Goal: Information Seeking & Learning: Learn about a topic

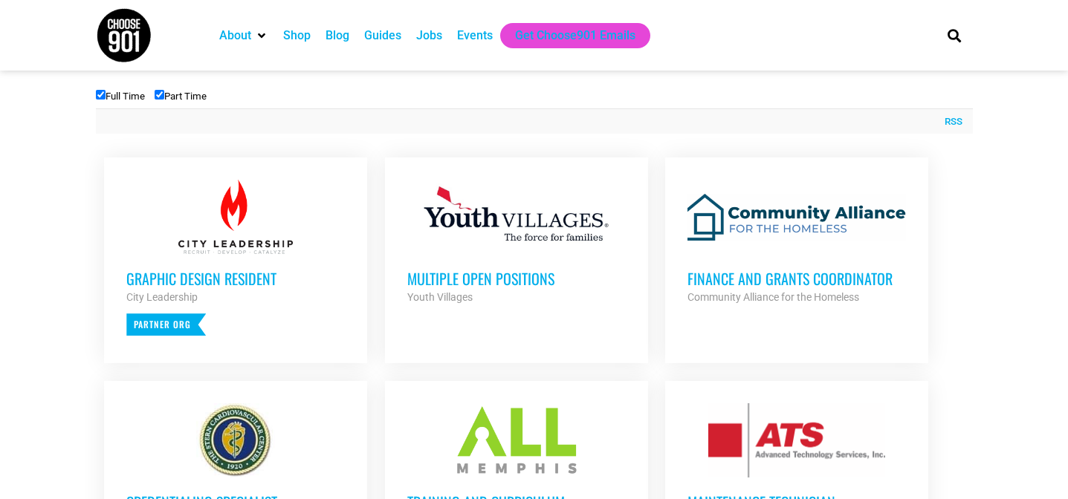
scroll to position [525, 0]
click at [476, 276] on h3 "Multiple Open Positions" at bounding box center [516, 277] width 218 height 19
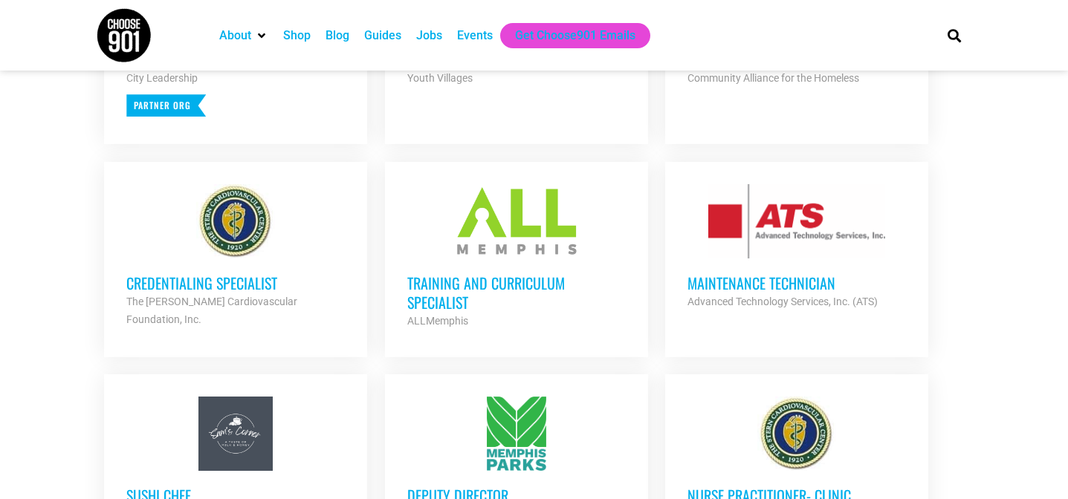
scroll to position [745, 0]
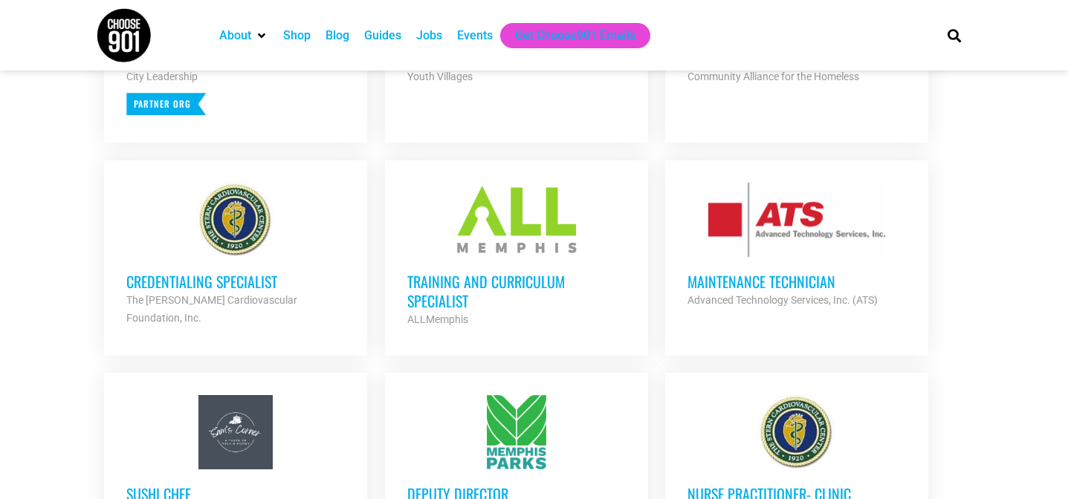
click at [466, 292] on h3 "Training and Curriculum Specialist" at bounding box center [516, 291] width 218 height 39
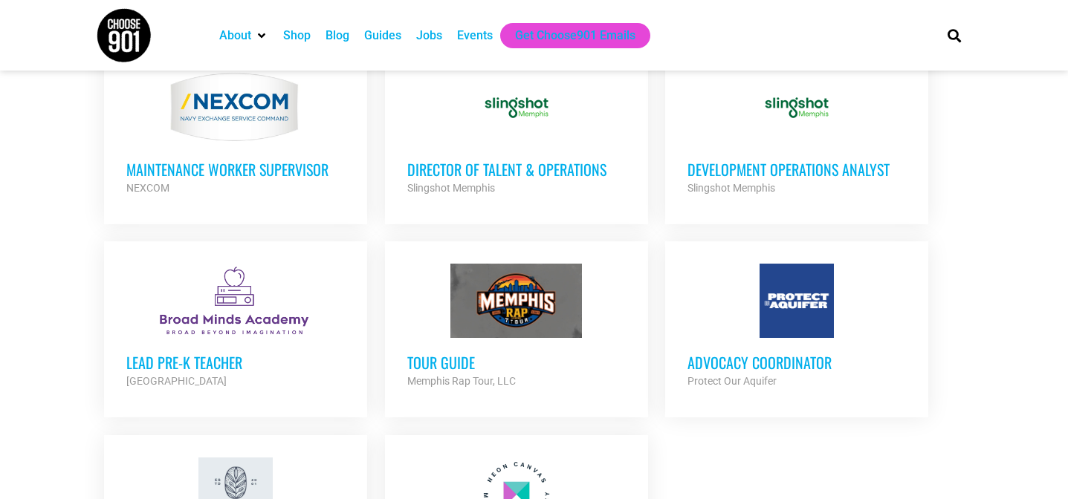
scroll to position [1518, 0]
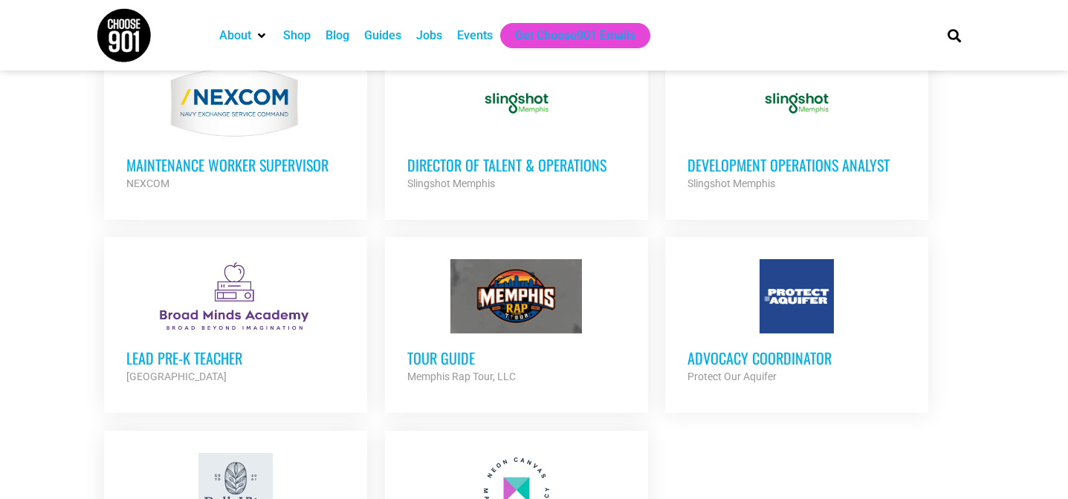
click at [210, 348] on h3 "Lead Pre-K Teacher" at bounding box center [235, 357] width 218 height 19
click at [811, 348] on h3 "Advocacy Coordinator" at bounding box center [796, 357] width 218 height 19
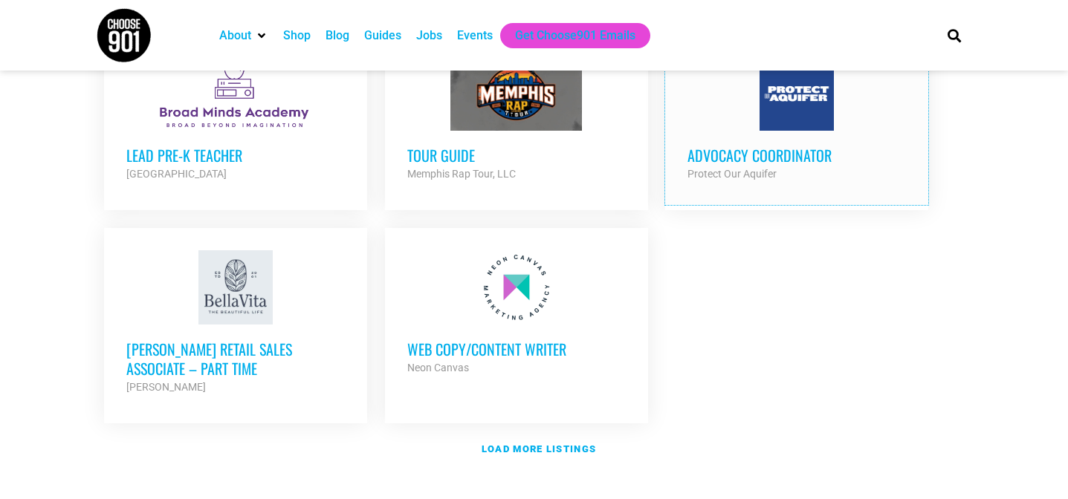
scroll to position [1729, 0]
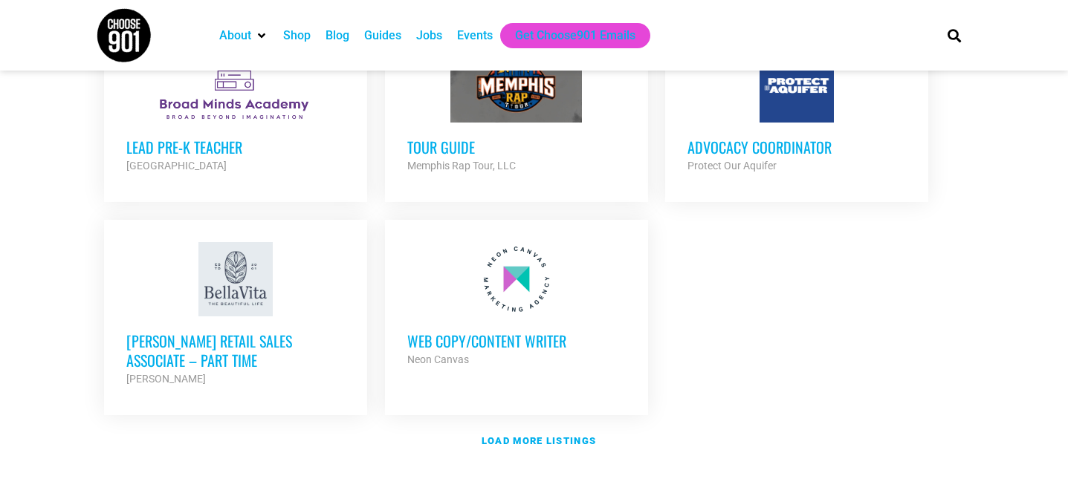
click at [521, 331] on h3 "Web Copy/Content Writer" at bounding box center [516, 340] width 218 height 19
click at [510, 426] on link "Load more listings" at bounding box center [534, 441] width 877 height 34
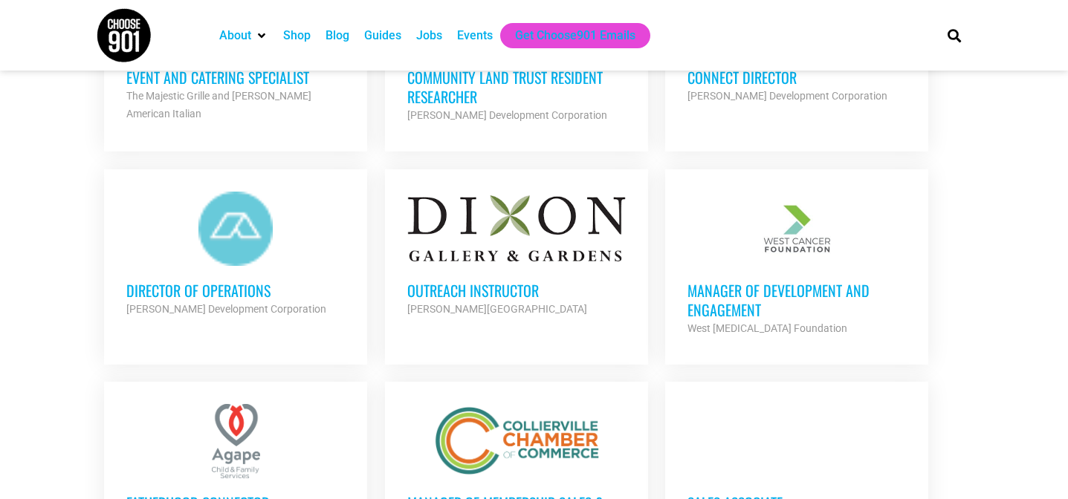
scroll to position [2259, 0]
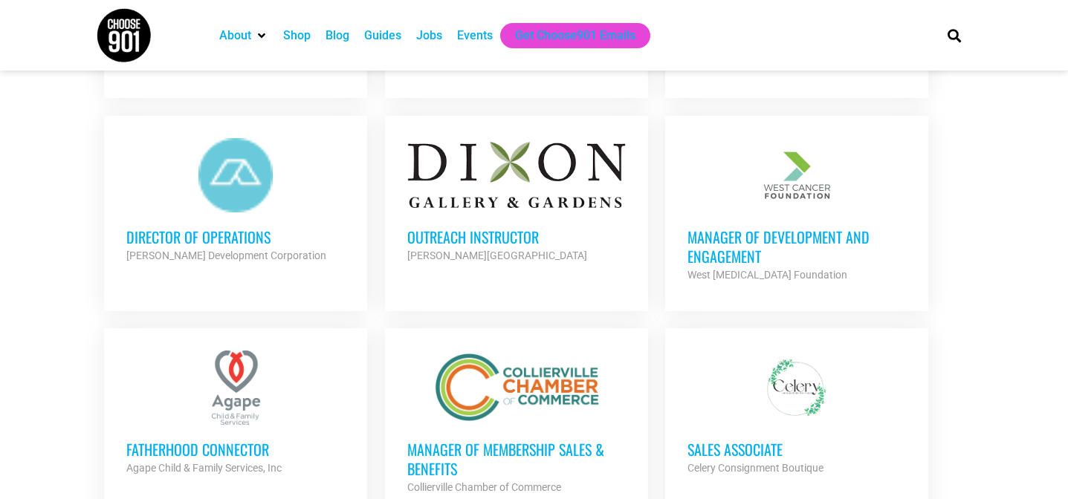
click at [529, 227] on h3 "Outreach Instructor" at bounding box center [516, 236] width 218 height 19
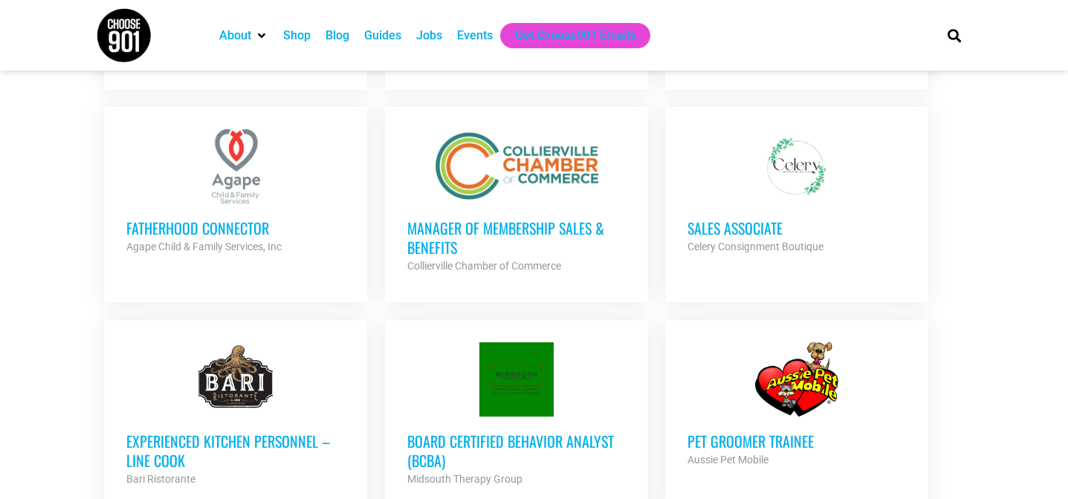
scroll to position [2483, 0]
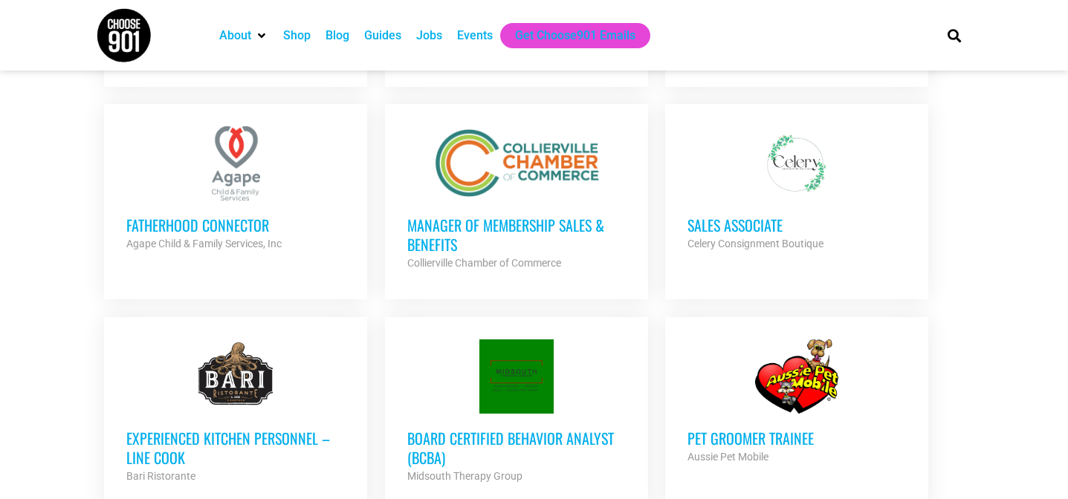
click at [268, 215] on h3 "Fatherhood Connector" at bounding box center [235, 224] width 218 height 19
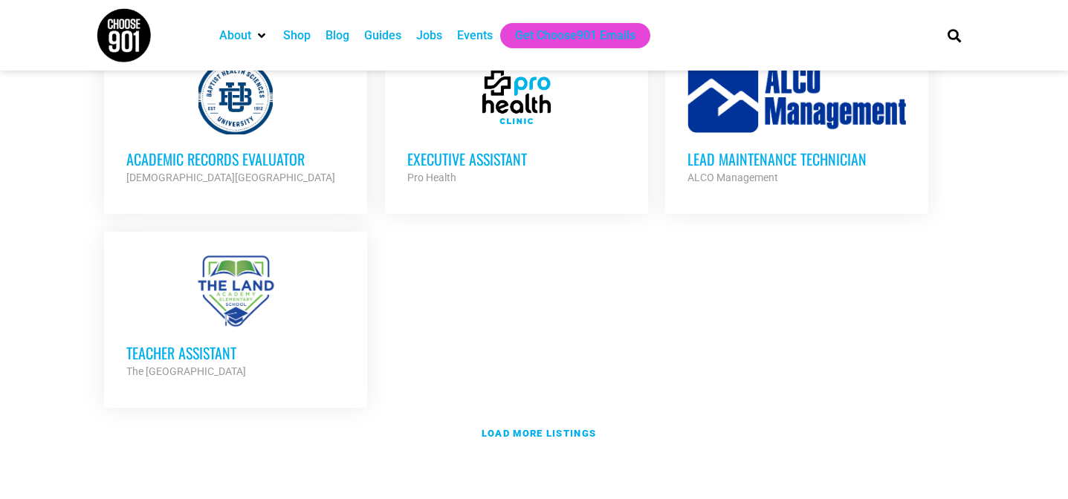
scroll to position [3235, 0]
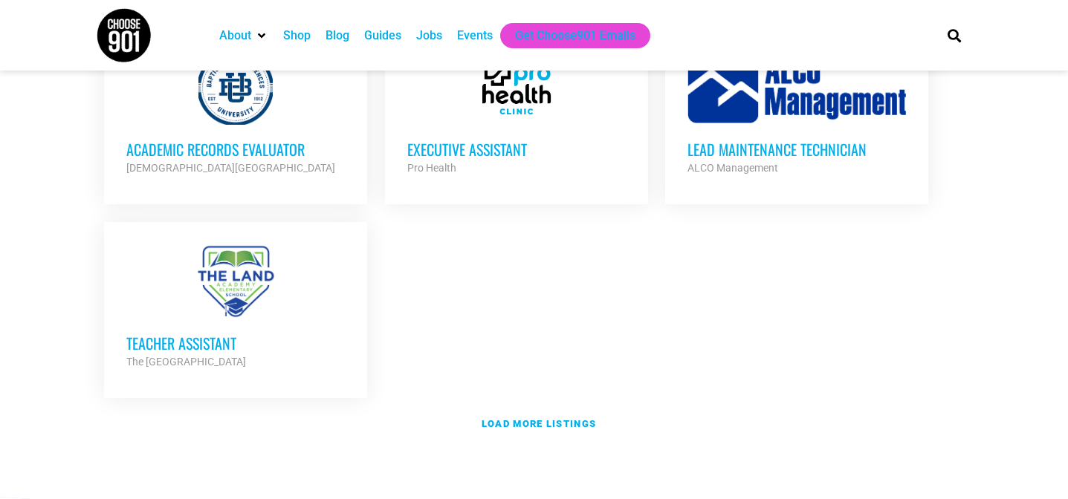
click at [227, 334] on h3 "Teacher Assistant" at bounding box center [235, 343] width 218 height 19
click at [525, 418] on strong "Load more listings" at bounding box center [538, 423] width 114 height 11
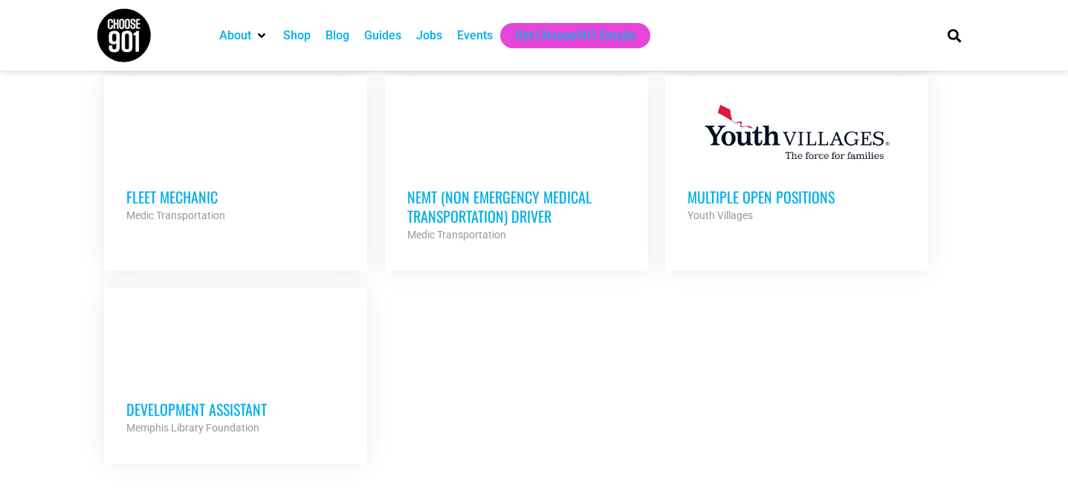
scroll to position [4030, 0]
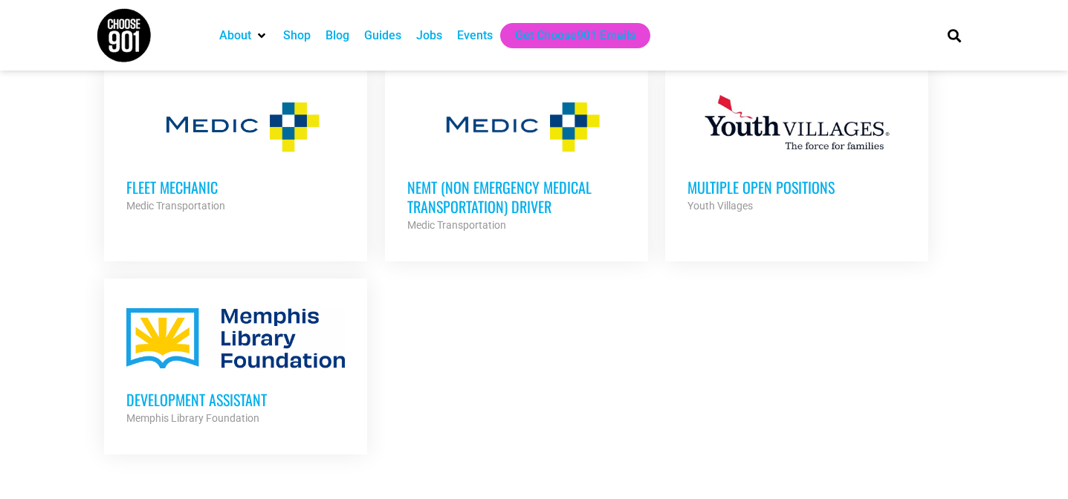
click at [246, 375] on div "Development Assistant Memphis Library Foundation Partner Org" at bounding box center [235, 401] width 218 height 52
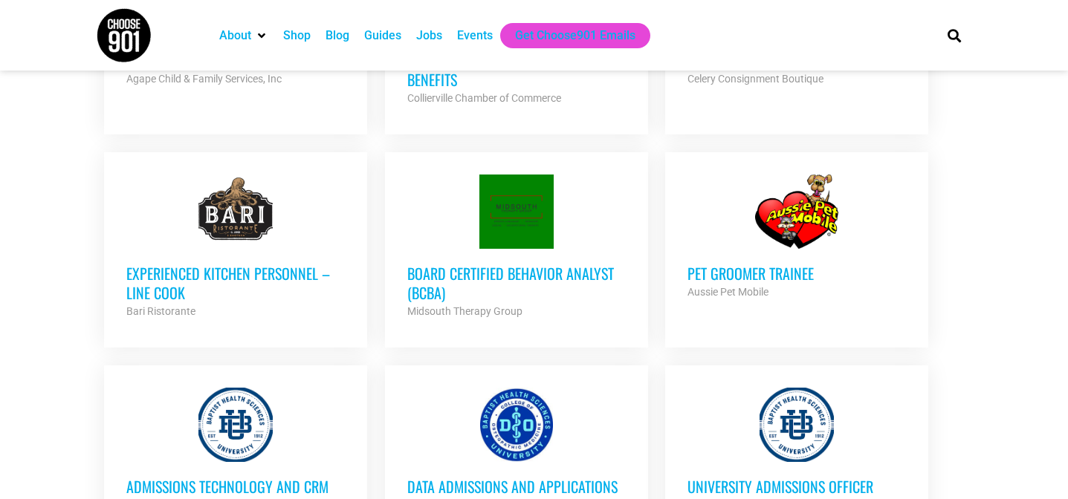
scroll to position [1884, 0]
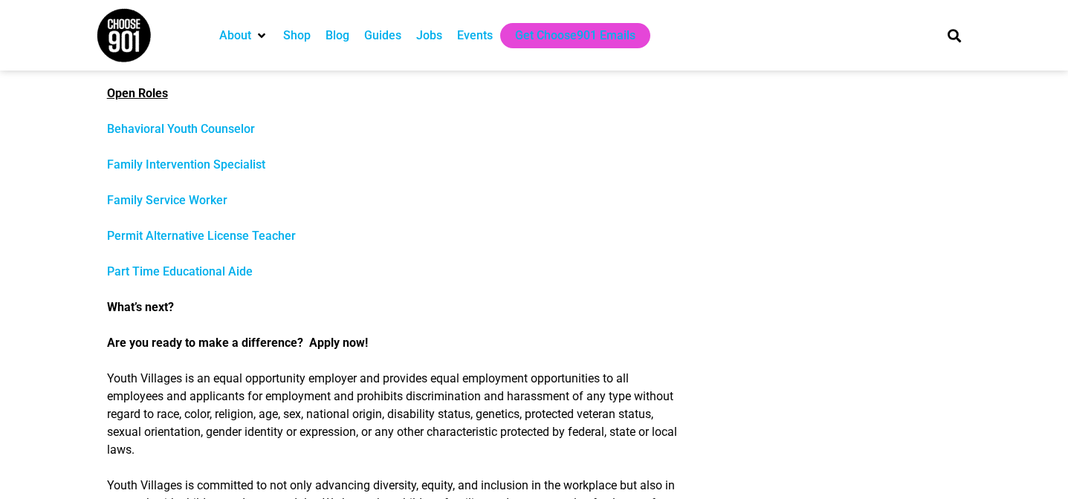
scroll to position [633, 0]
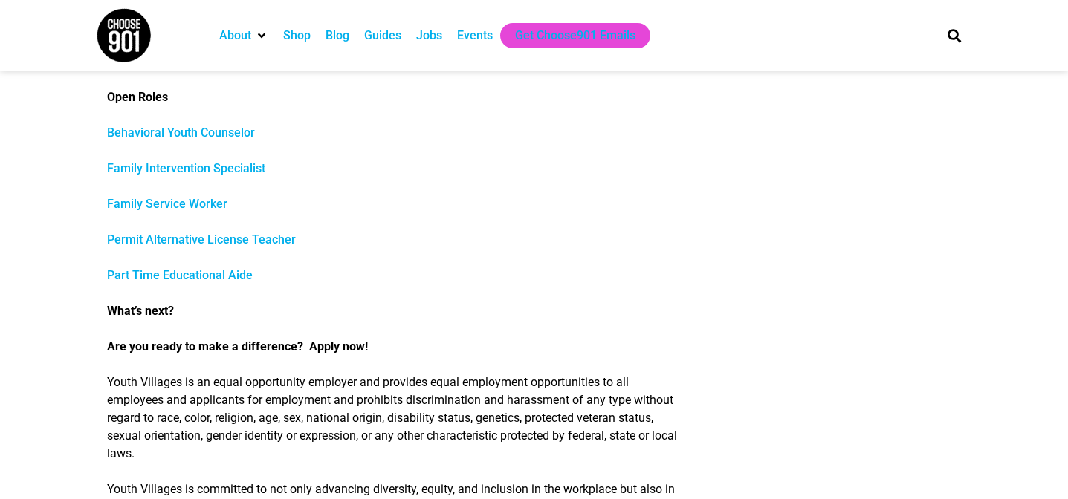
click at [198, 204] on link "Family Service Worker" at bounding box center [167, 204] width 120 height 14
click at [207, 170] on link "Family Intervention Specialist" at bounding box center [186, 168] width 158 height 14
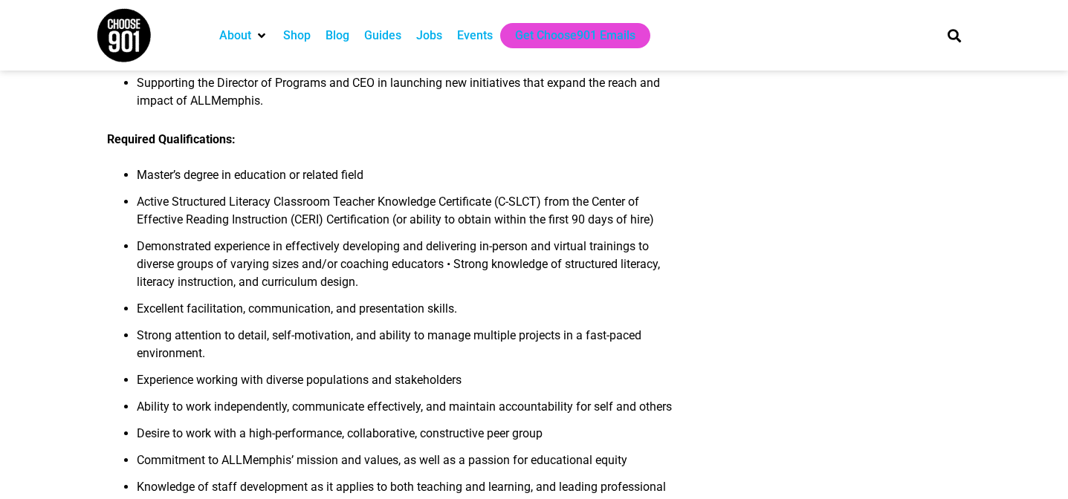
scroll to position [1009, 0]
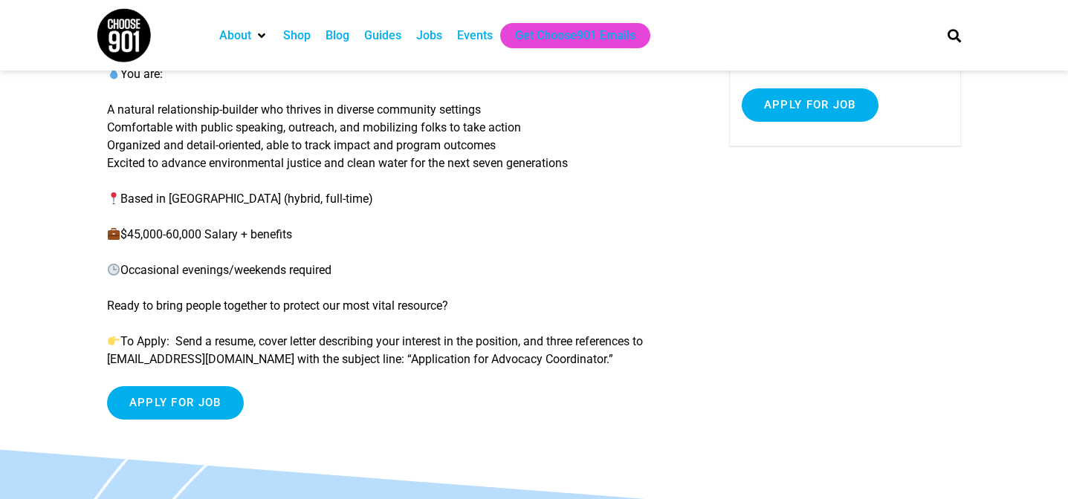
scroll to position [270, 0]
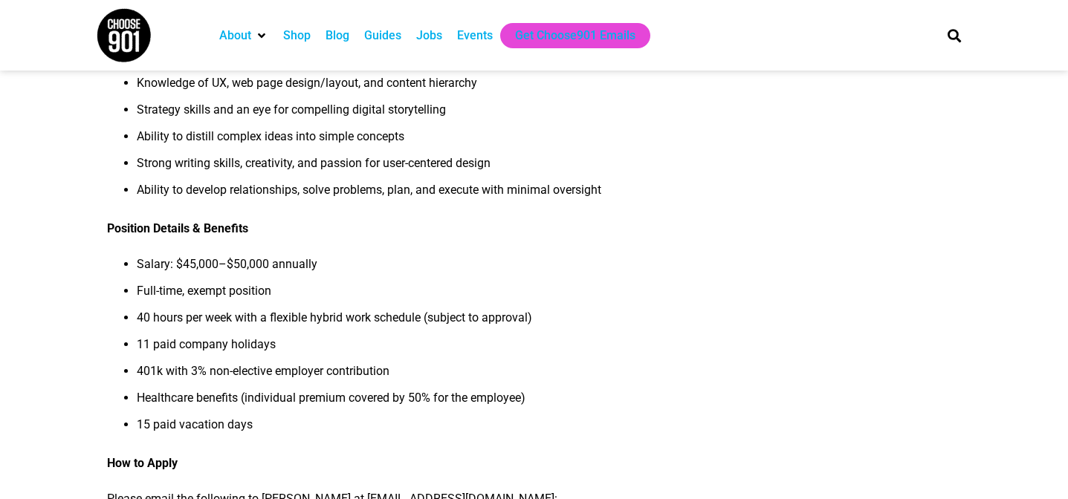
scroll to position [1174, 0]
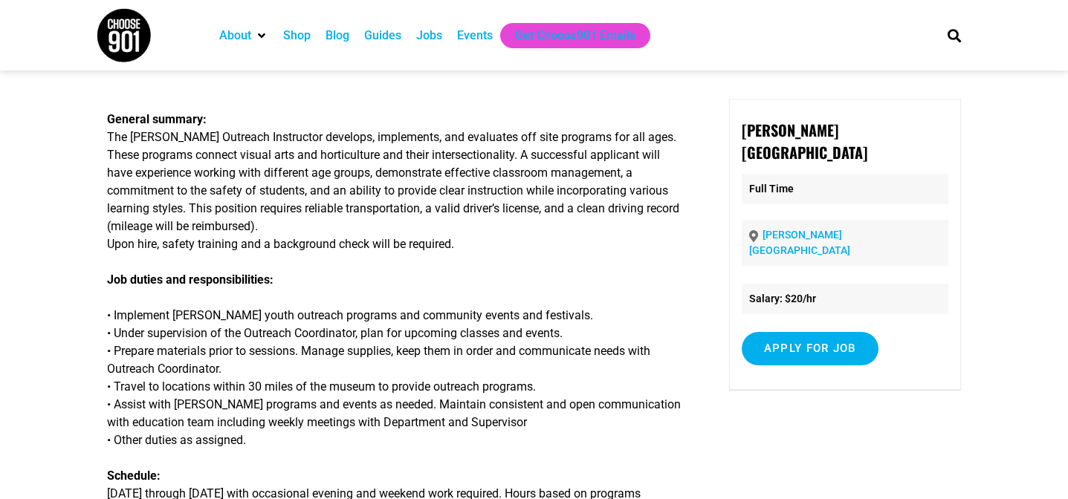
scroll to position [39, 0]
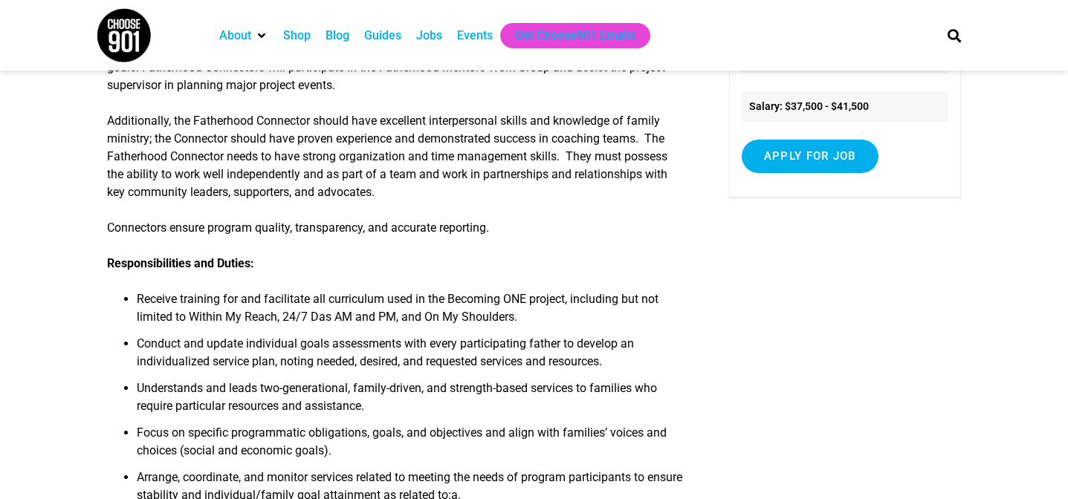
scroll to position [244, 0]
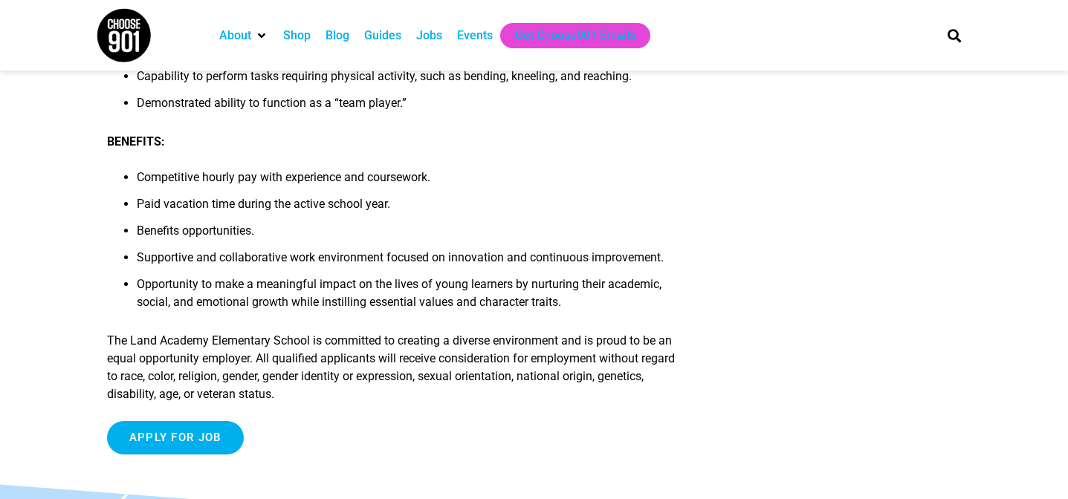
scroll to position [2159, 0]
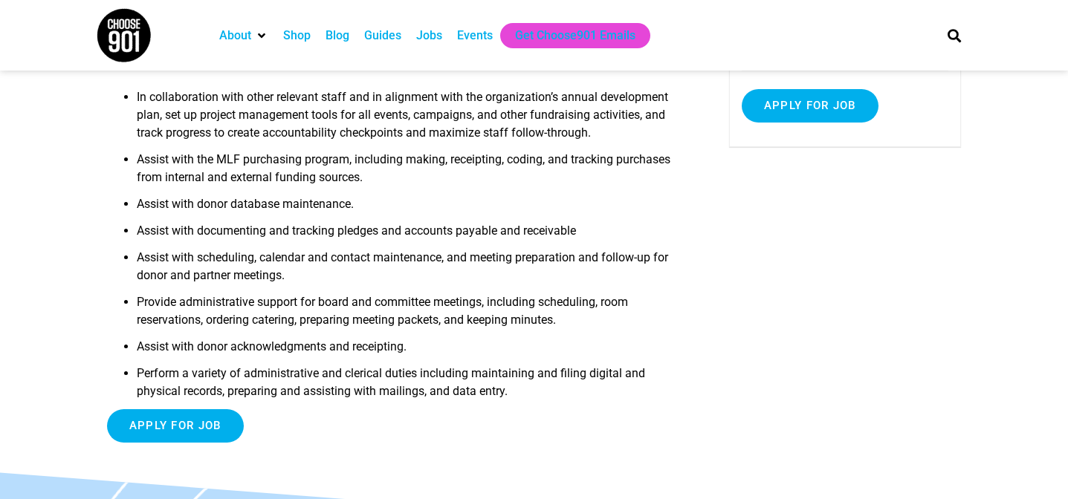
scroll to position [303, 0]
